Goal: Find specific page/section

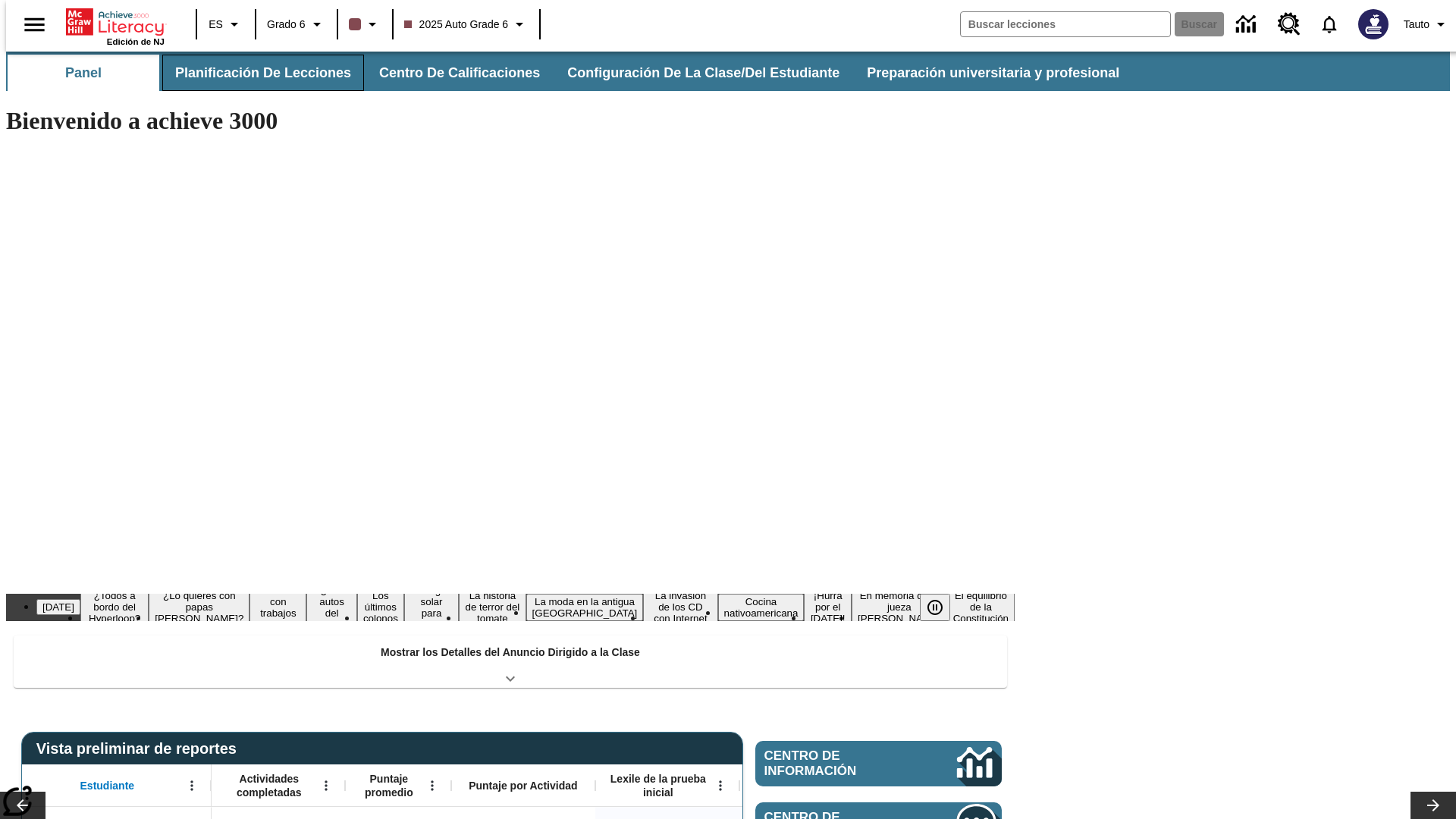
click at [254, 73] on button "Planificación de lecciones" at bounding box center [263, 72] width 202 height 36
